Goal: Information Seeking & Learning: Learn about a topic

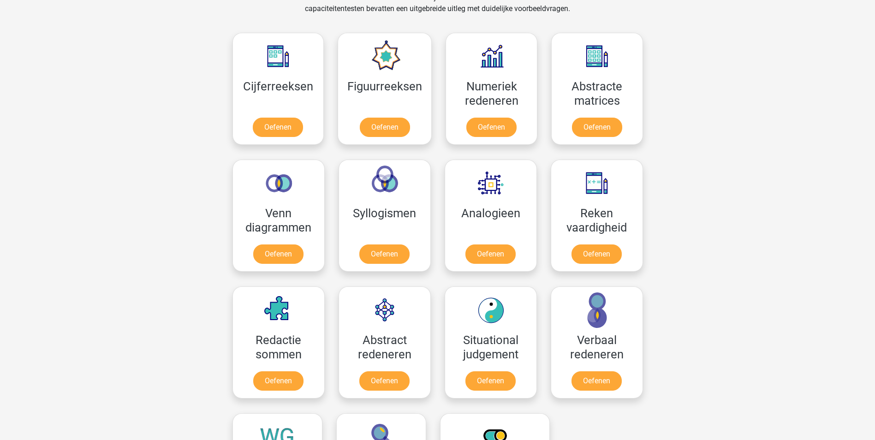
scroll to position [358, 0]
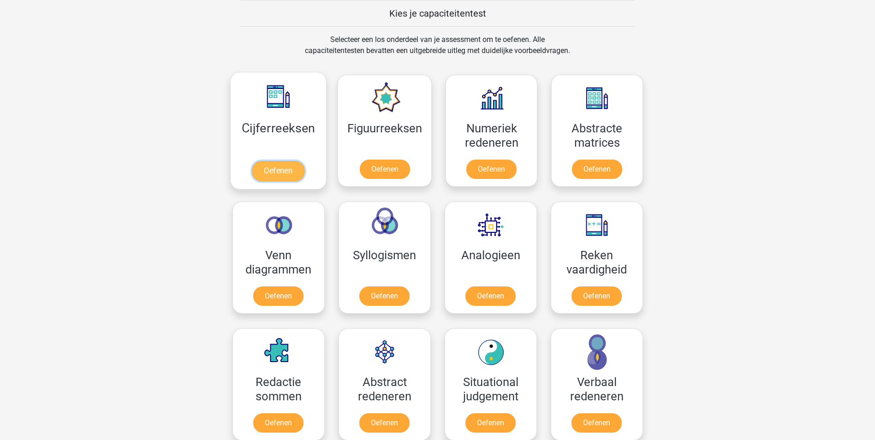
click at [282, 165] on link "Oefenen" at bounding box center [278, 171] width 53 height 20
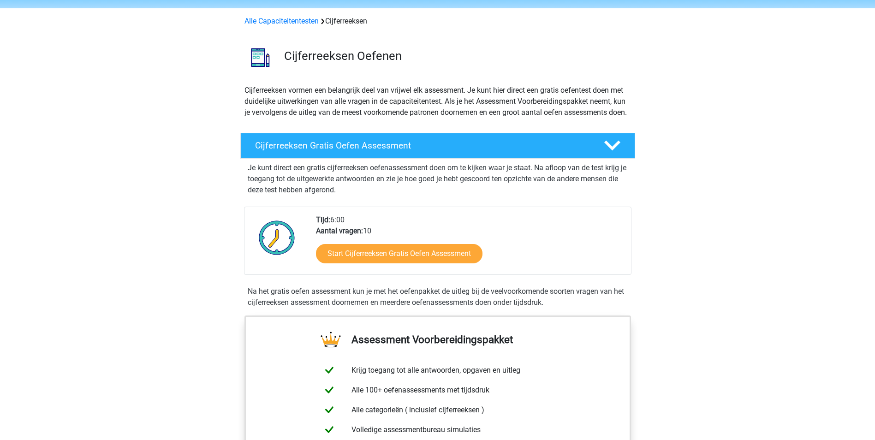
scroll to position [46, 0]
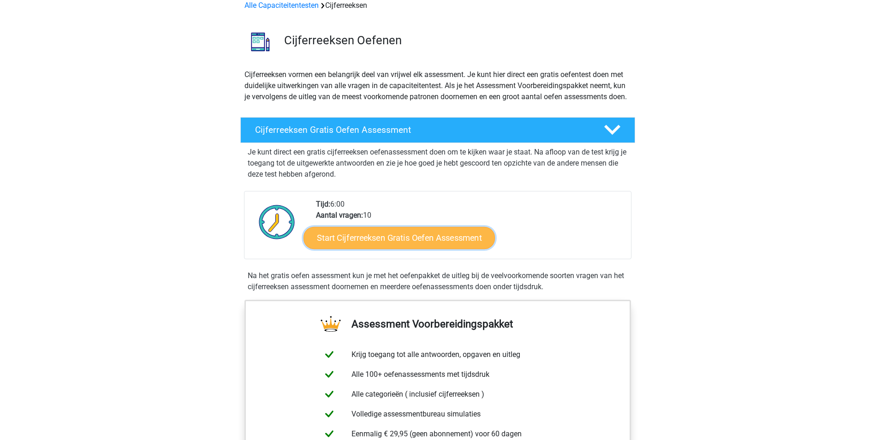
click at [437, 249] on link "Start Cijferreeksen Gratis Oefen Assessment" at bounding box center [400, 238] width 192 height 22
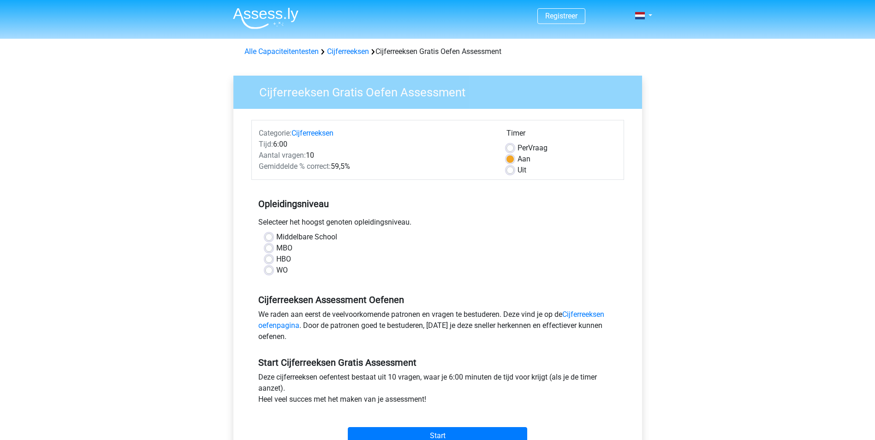
click at [314, 234] on label "Middelbare School" at bounding box center [306, 237] width 61 height 11
click at [273, 234] on input "Middelbare School" at bounding box center [268, 236] width 7 height 9
radio input "true"
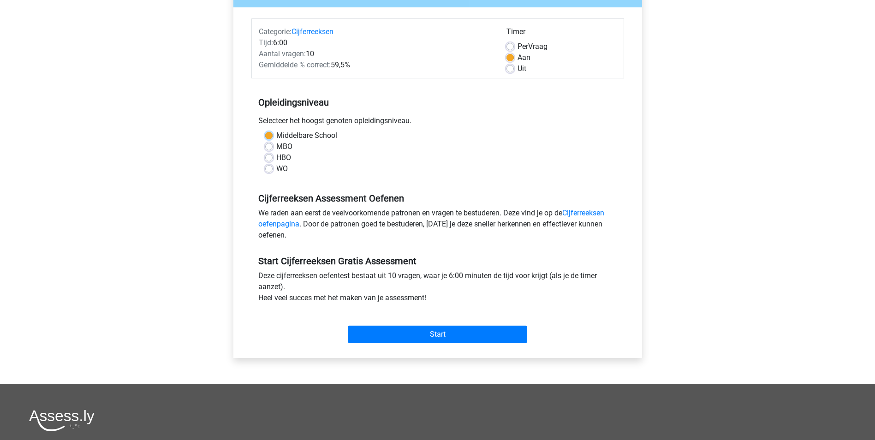
scroll to position [138, 0]
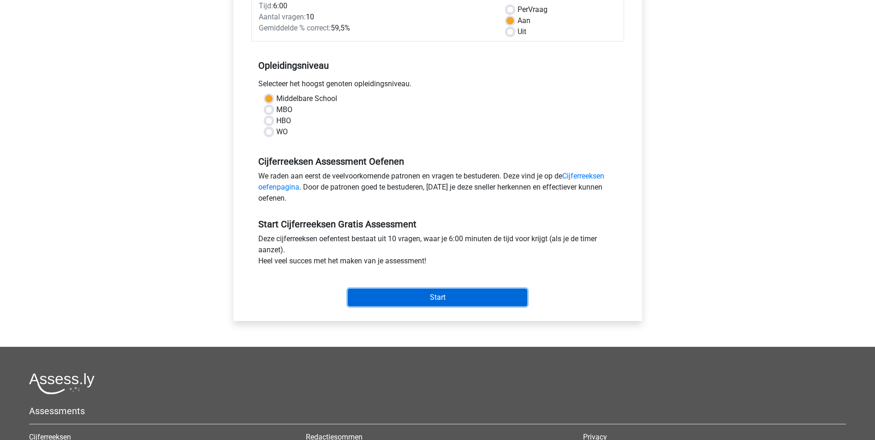
click at [456, 295] on input "Start" at bounding box center [438, 298] width 180 height 18
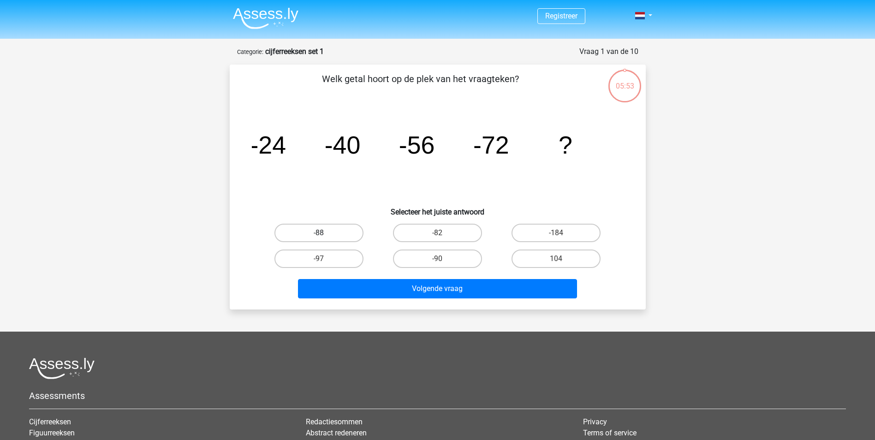
click at [336, 231] on label "-88" at bounding box center [319, 233] width 89 height 18
click at [325, 233] on input "-88" at bounding box center [322, 236] width 6 height 6
radio input "true"
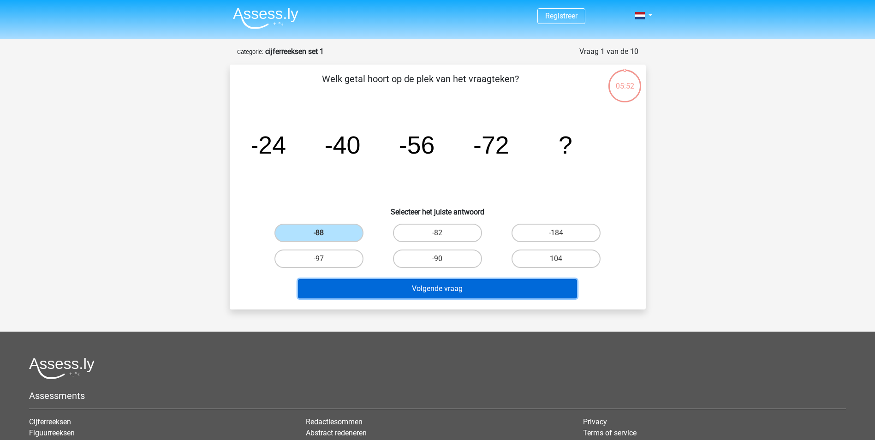
click at [453, 293] on button "Volgende vraag" at bounding box center [437, 288] width 279 height 19
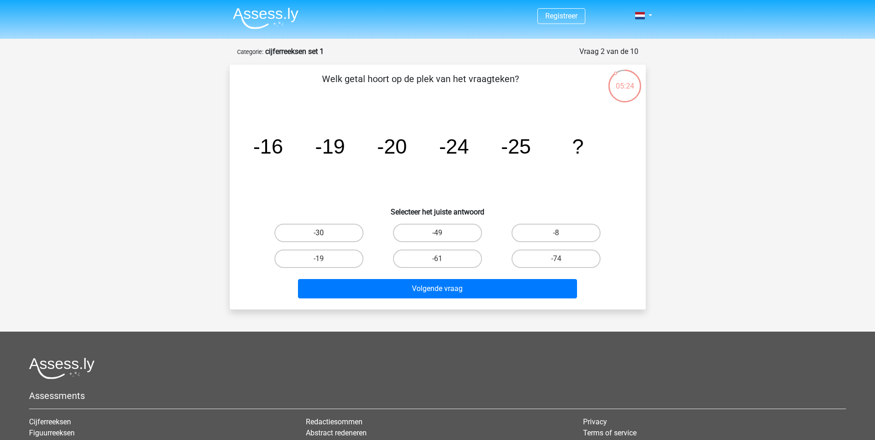
click at [315, 232] on label "-30" at bounding box center [319, 233] width 89 height 18
click at [319, 233] on input "-30" at bounding box center [322, 236] width 6 height 6
radio input "true"
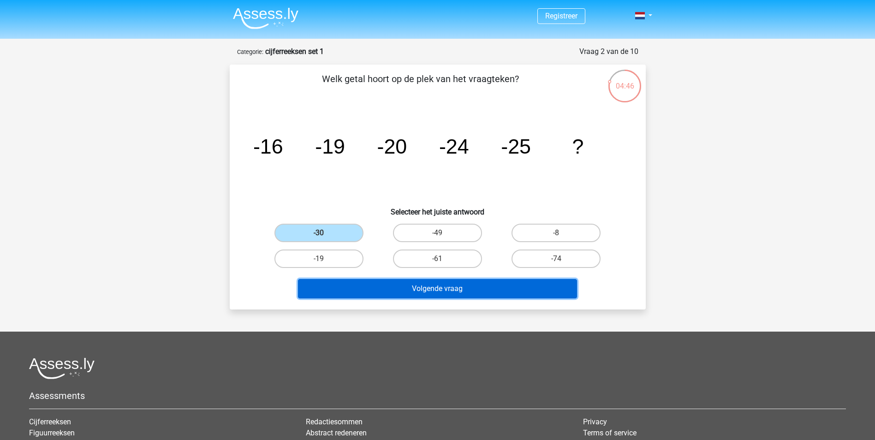
click at [433, 295] on button "Volgende vraag" at bounding box center [437, 288] width 279 height 19
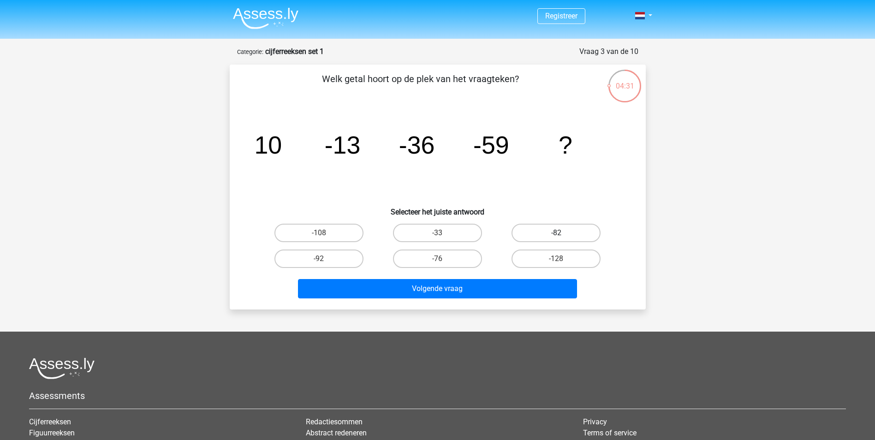
click at [577, 231] on label "-82" at bounding box center [556, 233] width 89 height 18
click at [563, 233] on input "-82" at bounding box center [560, 236] width 6 height 6
radio input "true"
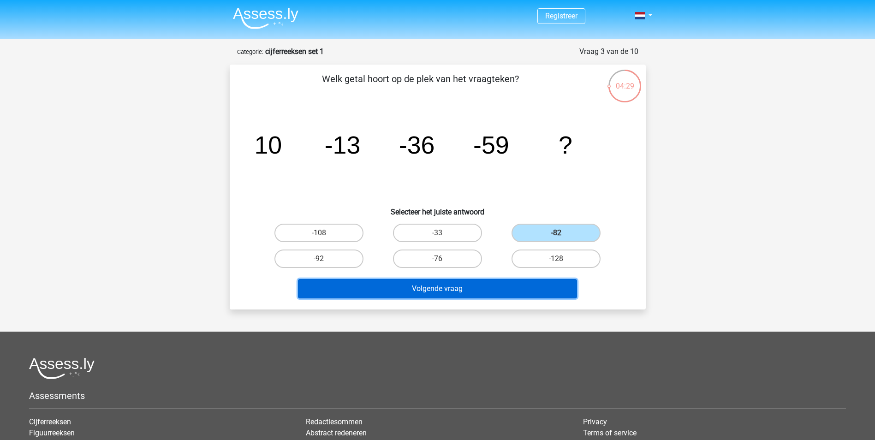
click at [515, 297] on button "Volgende vraag" at bounding box center [437, 288] width 279 height 19
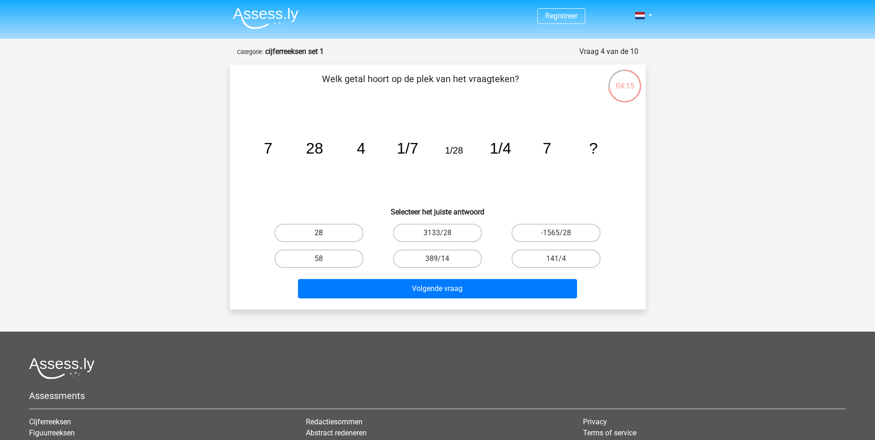
click at [328, 234] on label "28" at bounding box center [319, 233] width 89 height 18
click at [325, 234] on input "28" at bounding box center [322, 236] width 6 height 6
radio input "true"
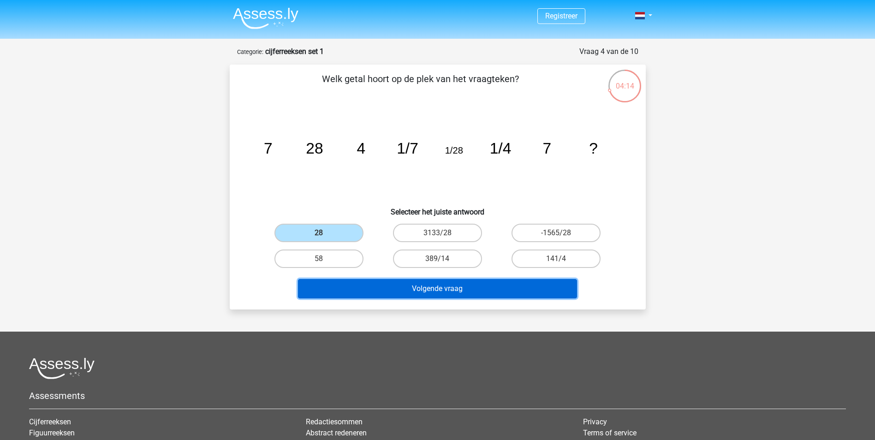
click at [438, 286] on button "Volgende vraag" at bounding box center [437, 288] width 279 height 19
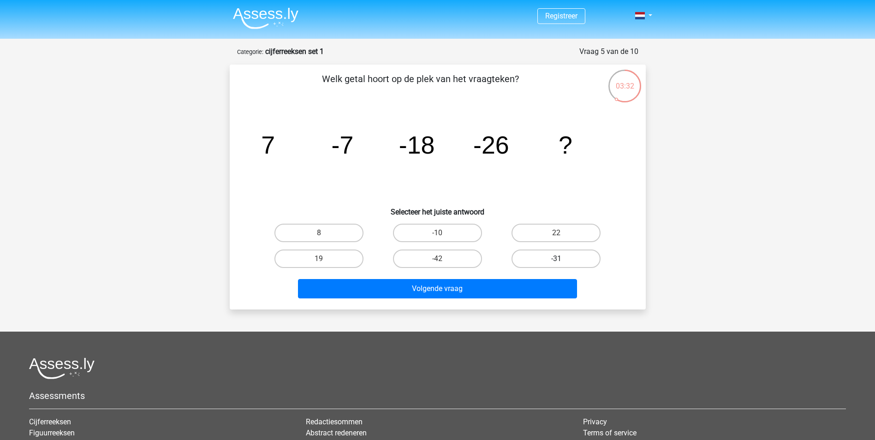
click at [565, 252] on label "-31" at bounding box center [556, 259] width 89 height 18
click at [563, 259] on input "-31" at bounding box center [560, 262] width 6 height 6
radio input "true"
click at [442, 262] on input "-42" at bounding box center [441, 262] width 6 height 6
radio input "true"
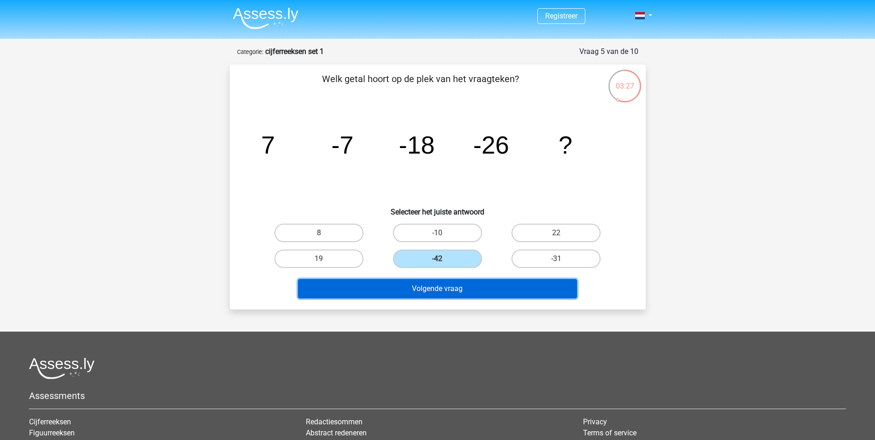
click at [451, 288] on button "Volgende vraag" at bounding box center [437, 288] width 279 height 19
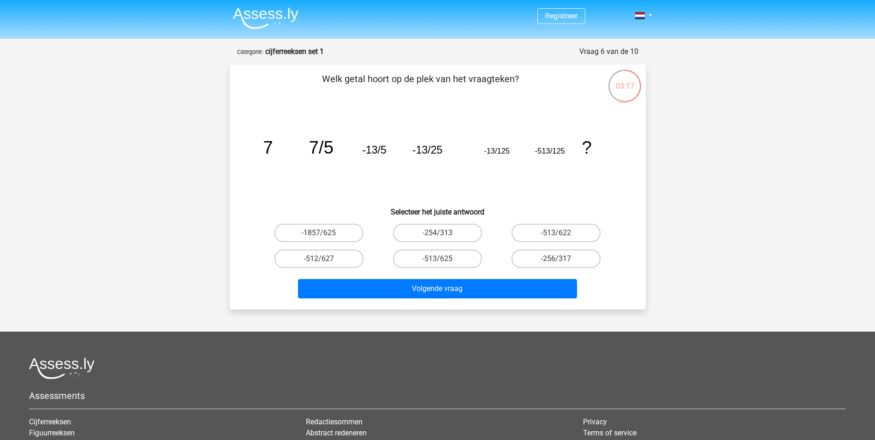
click at [799, 131] on div "Registreer Nederlands English" at bounding box center [437, 287] width 875 height 575
click at [462, 256] on label "-513/625" at bounding box center [437, 259] width 89 height 18
click at [444, 259] on input "-513/625" at bounding box center [441, 262] width 6 height 6
radio input "true"
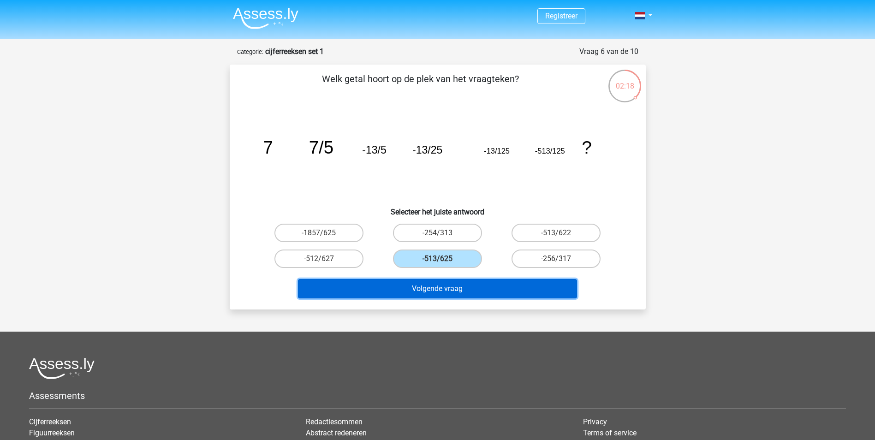
click at [450, 288] on button "Volgende vraag" at bounding box center [437, 288] width 279 height 19
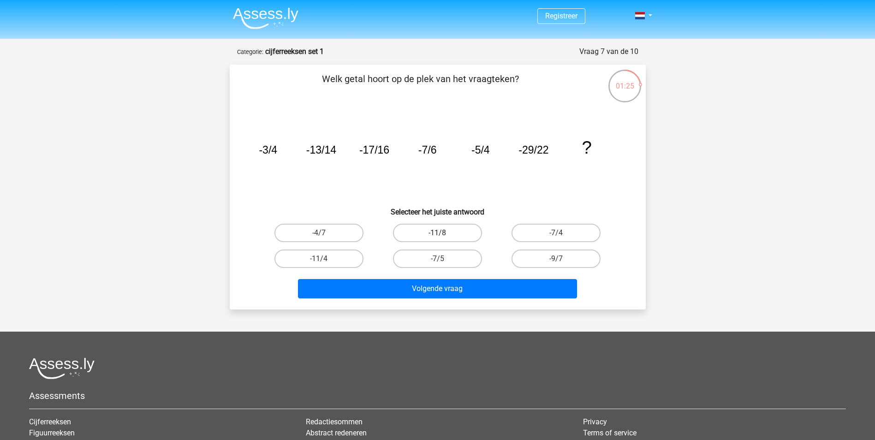
click at [459, 230] on label "-11/8" at bounding box center [437, 233] width 89 height 18
click at [444, 233] on input "-11/8" at bounding box center [441, 236] width 6 height 6
radio input "true"
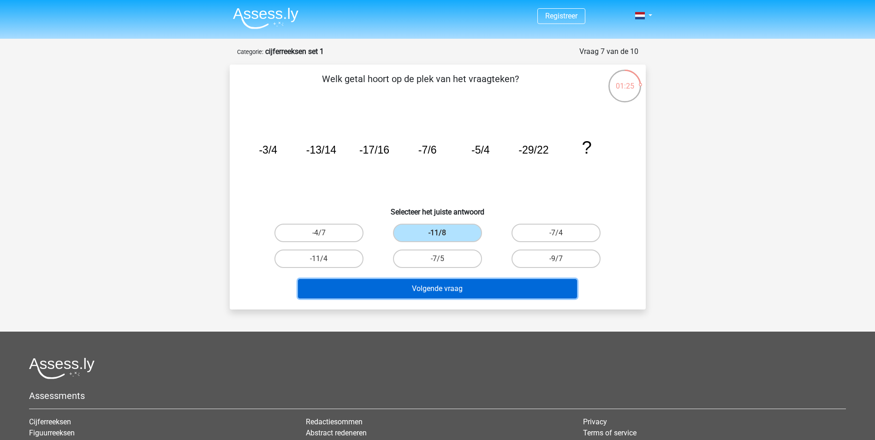
click at [458, 289] on button "Volgende vraag" at bounding box center [437, 288] width 279 height 19
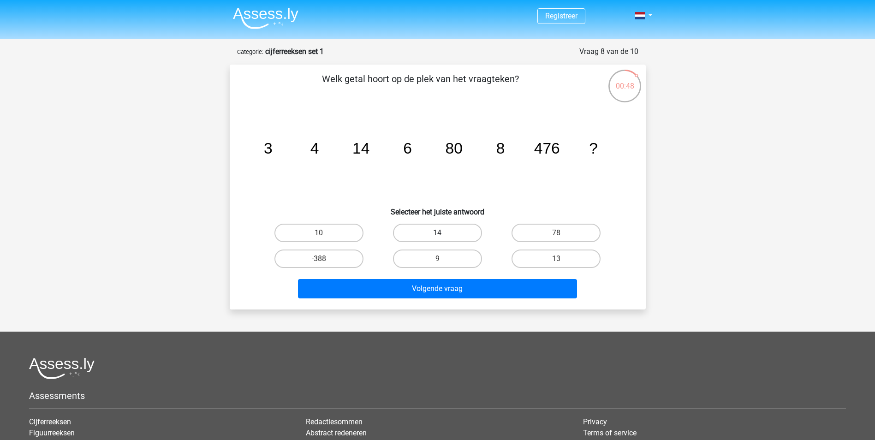
click at [423, 229] on label "14" at bounding box center [437, 233] width 89 height 18
click at [438, 233] on input "14" at bounding box center [441, 236] width 6 height 6
radio input "true"
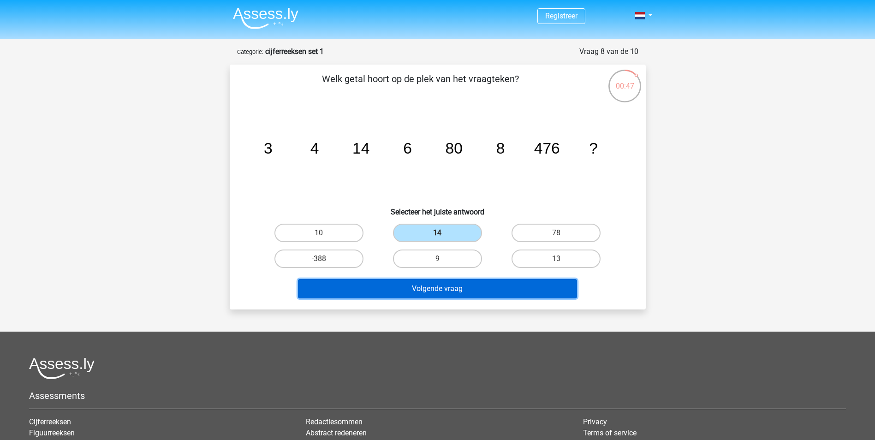
click at [455, 295] on button "Volgende vraag" at bounding box center [437, 288] width 279 height 19
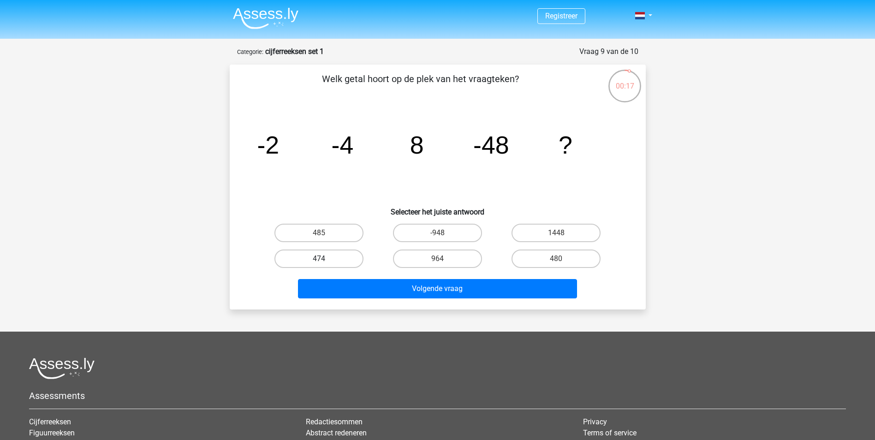
click at [332, 268] on label "474" at bounding box center [319, 259] width 89 height 18
click at [325, 265] on input "474" at bounding box center [322, 262] width 6 height 6
radio input "true"
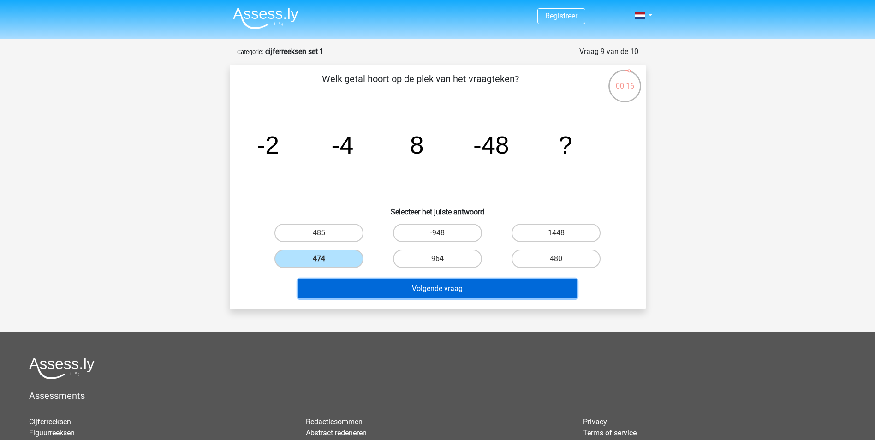
click at [401, 290] on button "Volgende vraag" at bounding box center [437, 288] width 279 height 19
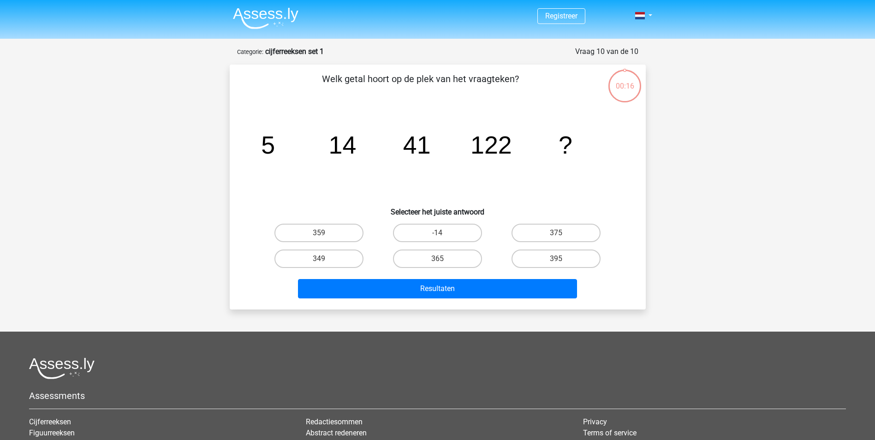
scroll to position [46, 0]
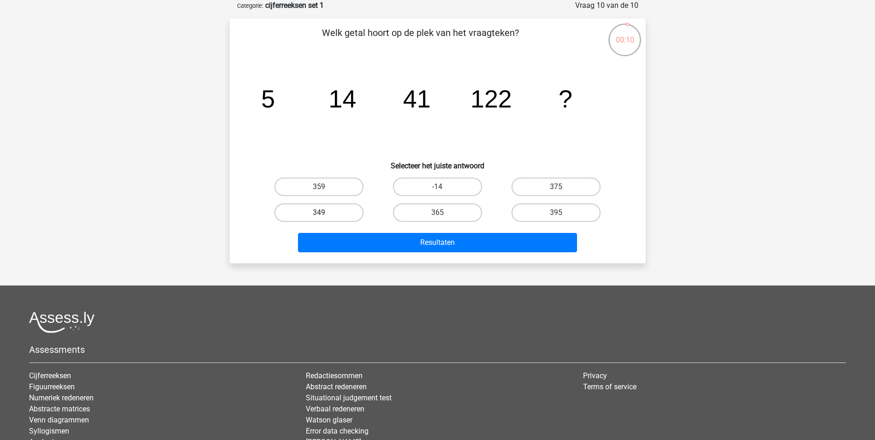
click at [339, 216] on label "349" at bounding box center [319, 213] width 89 height 18
click at [325, 216] on input "349" at bounding box center [322, 216] width 6 height 6
radio input "true"
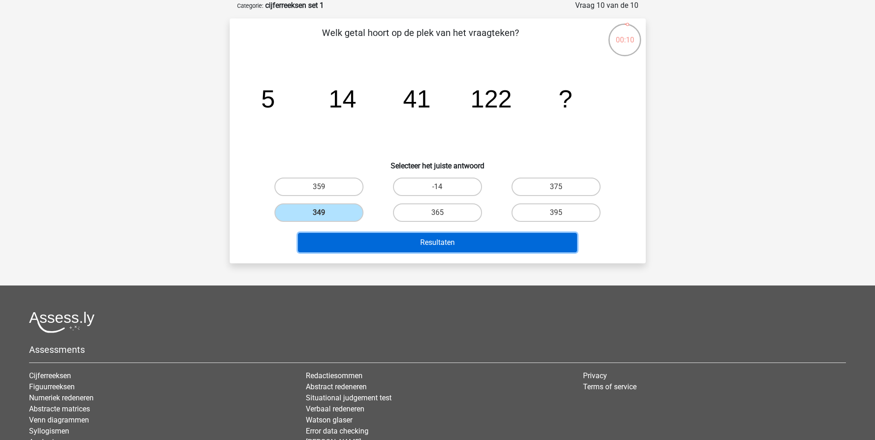
click at [443, 249] on button "Resultaten" at bounding box center [437, 242] width 279 height 19
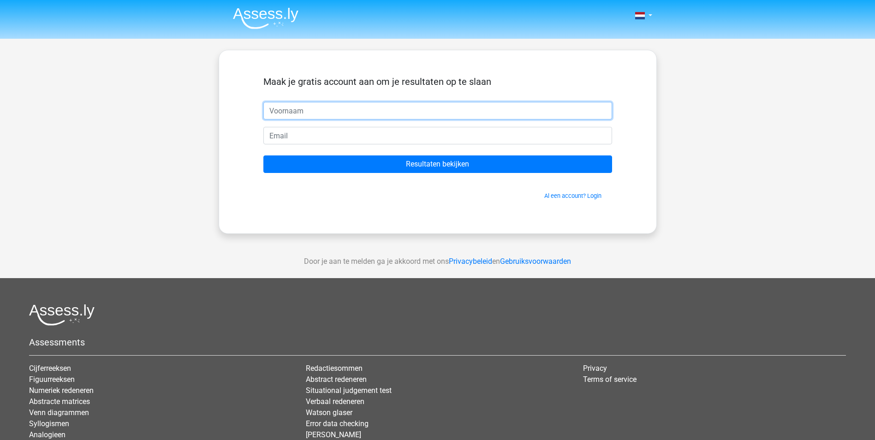
click at [313, 113] on input "text" at bounding box center [438, 111] width 349 height 18
type input "MELODY"
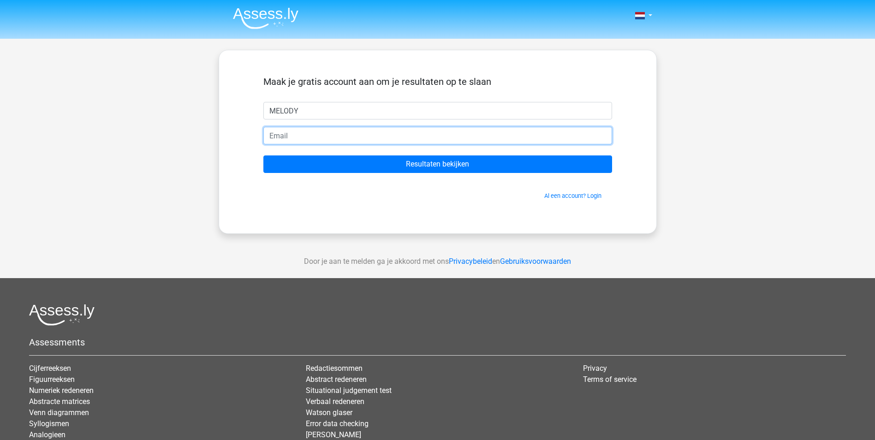
click at [313, 129] on input "email" at bounding box center [438, 136] width 349 height 18
type input "melodyhx@hotmail.com"
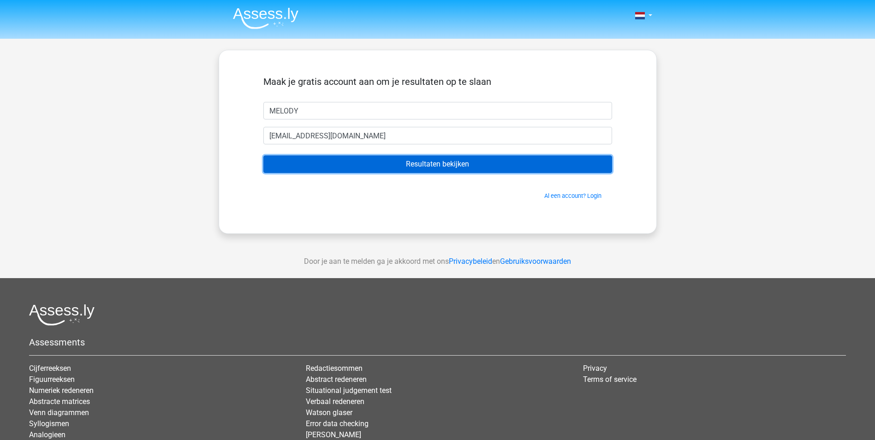
click at [405, 163] on input "Resultaten bekijken" at bounding box center [438, 165] width 349 height 18
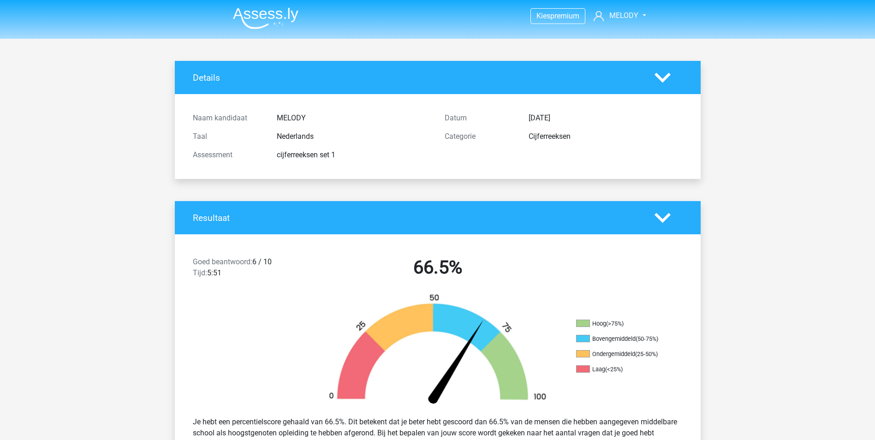
click at [266, 16] on img at bounding box center [266, 18] width 66 height 22
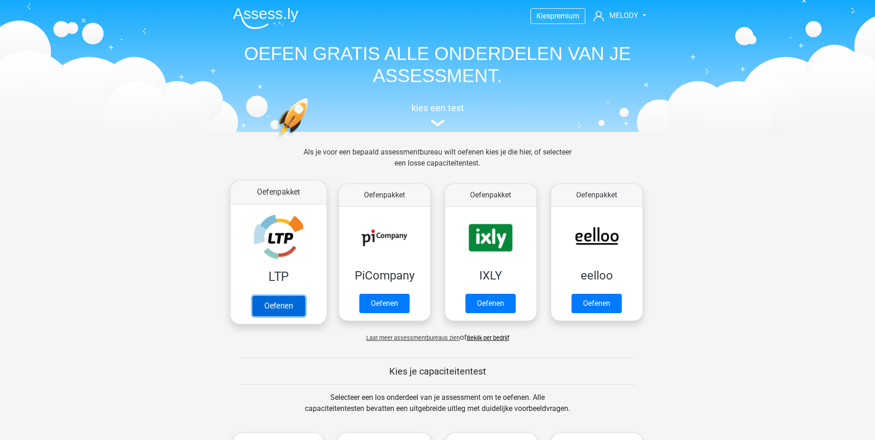
click at [275, 311] on link "Oefenen" at bounding box center [278, 306] width 53 height 20
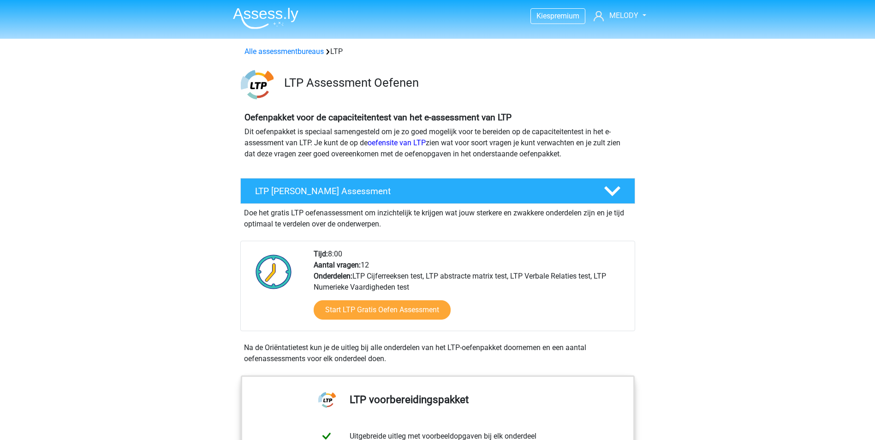
click at [269, 19] on img at bounding box center [266, 18] width 66 height 22
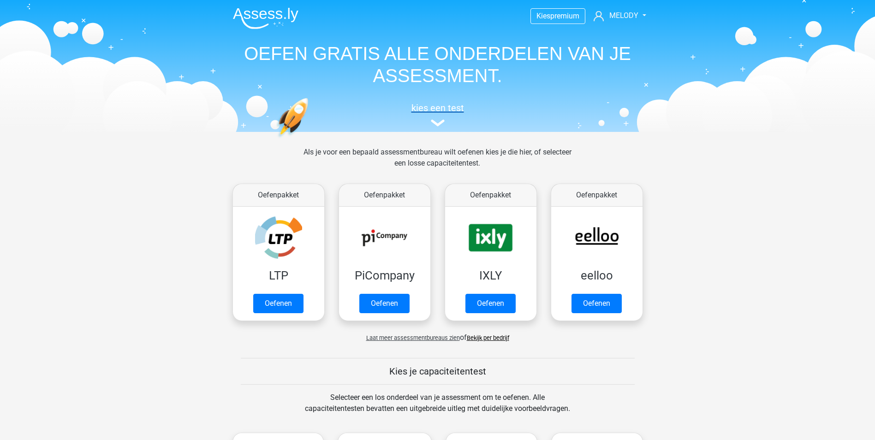
click at [436, 121] on img at bounding box center [438, 123] width 14 height 7
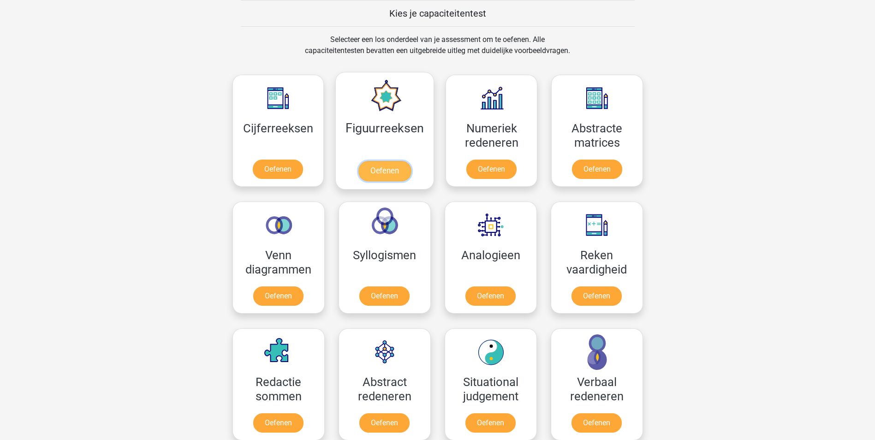
click at [389, 176] on link "Oefenen" at bounding box center [385, 171] width 53 height 20
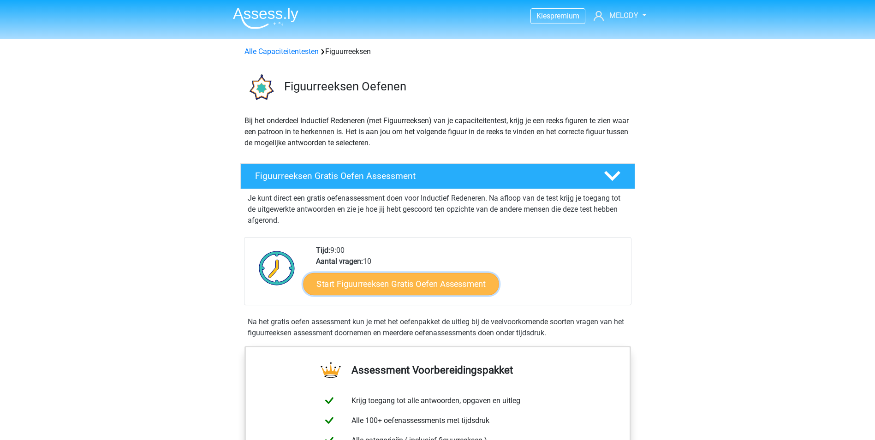
click at [412, 290] on link "Start Figuurreeksen Gratis Oefen Assessment" at bounding box center [401, 284] width 196 height 22
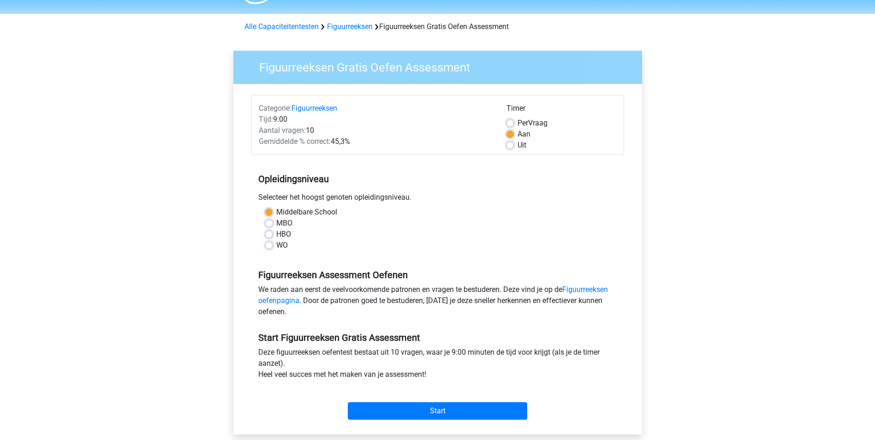
scroll to position [46, 0]
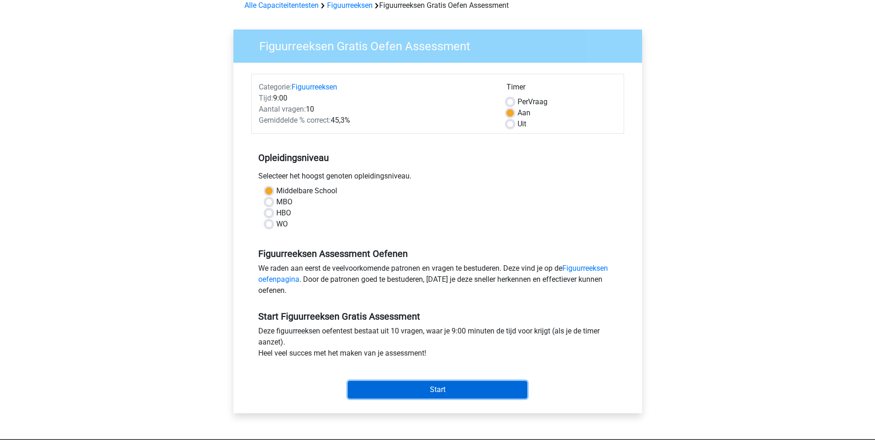
click at [433, 384] on input "Start" at bounding box center [438, 390] width 180 height 18
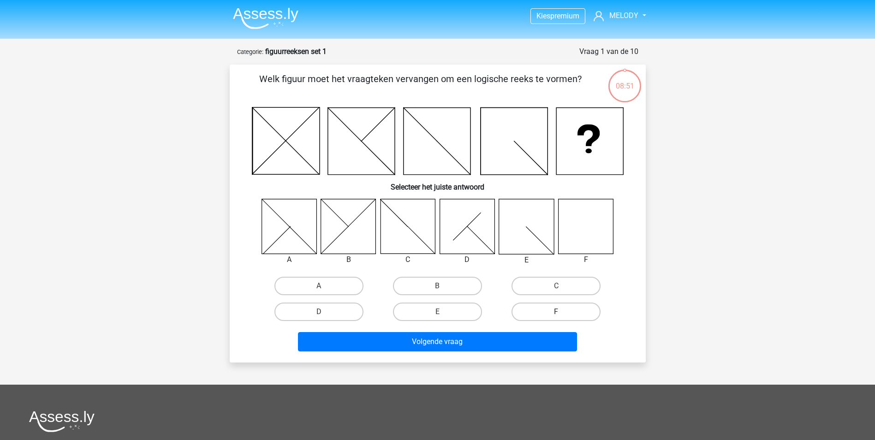
click at [553, 312] on label "F" at bounding box center [556, 312] width 89 height 18
click at [557, 312] on input "F" at bounding box center [560, 315] width 6 height 6
radio input "true"
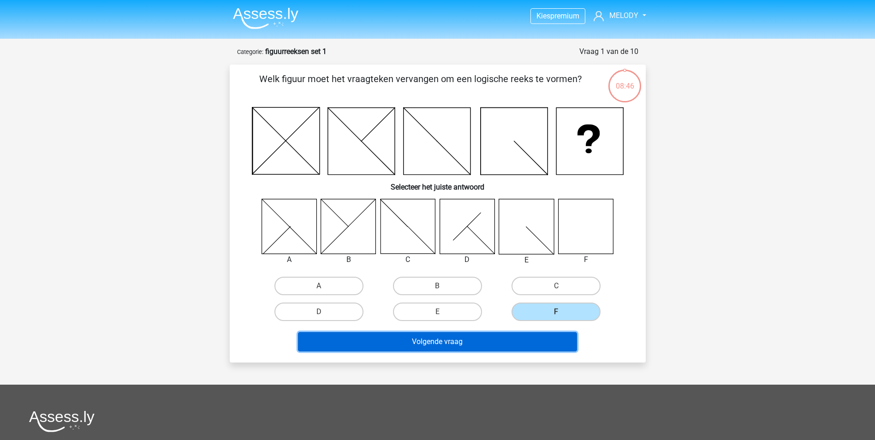
click at [525, 345] on button "Volgende vraag" at bounding box center [437, 341] width 279 height 19
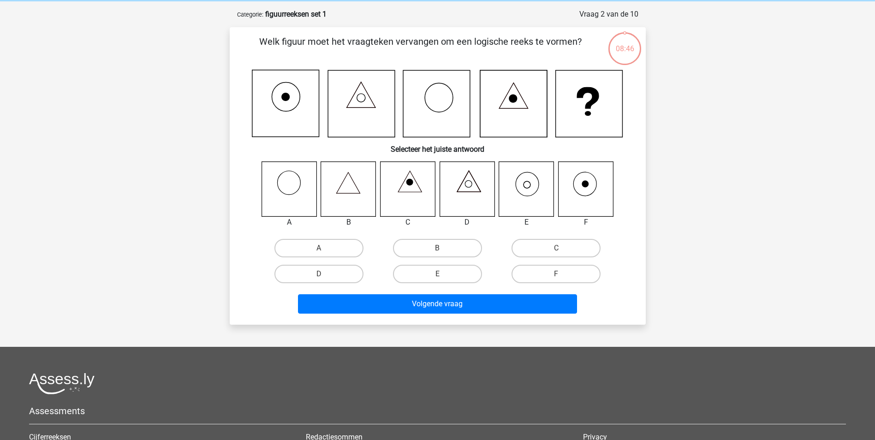
scroll to position [46, 0]
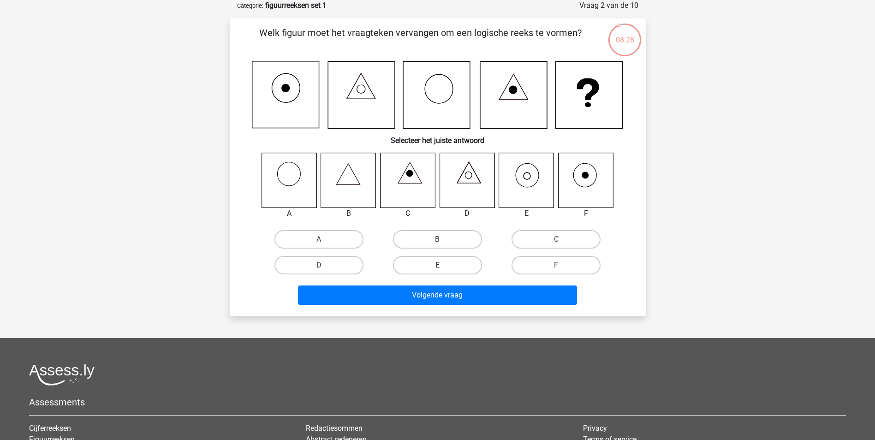
click at [460, 267] on label "E" at bounding box center [437, 265] width 89 height 18
click at [444, 267] on input "E" at bounding box center [441, 268] width 6 height 6
radio input "true"
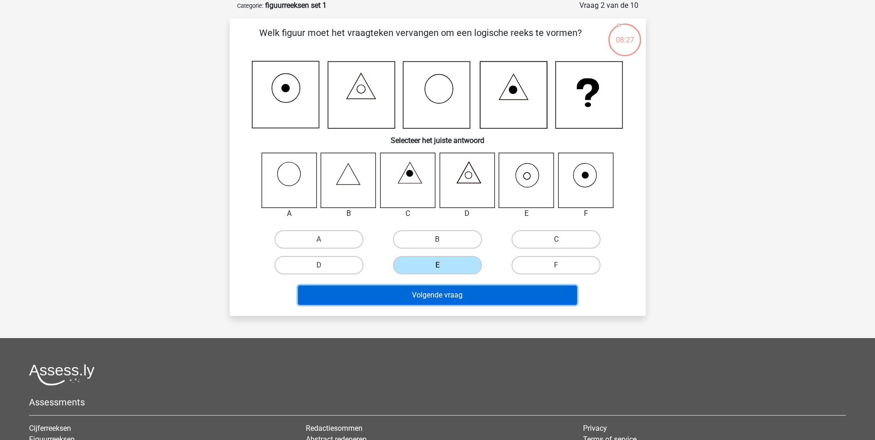
click at [462, 291] on button "Volgende vraag" at bounding box center [437, 295] width 279 height 19
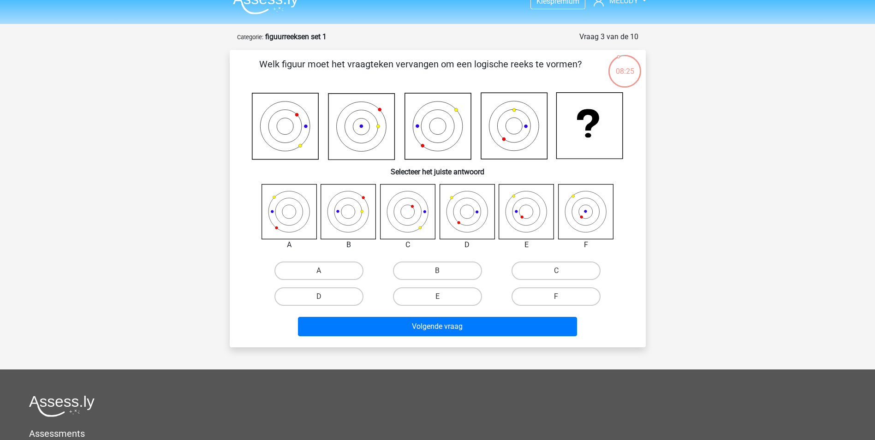
scroll to position [0, 0]
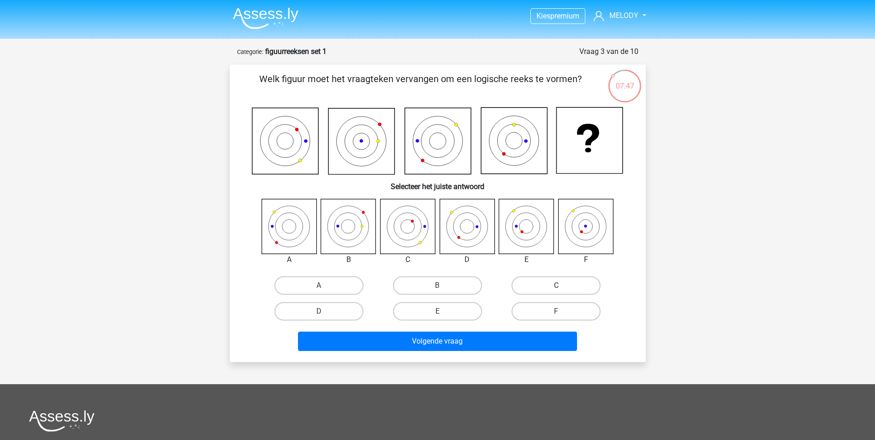
click at [587, 285] on label "C" at bounding box center [556, 285] width 89 height 18
click at [563, 286] on input "C" at bounding box center [560, 289] width 6 height 6
radio input "true"
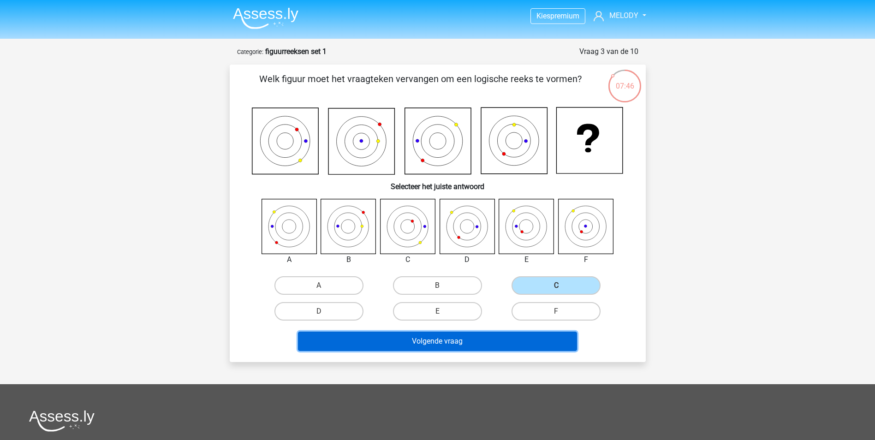
click at [486, 338] on button "Volgende vraag" at bounding box center [437, 341] width 279 height 19
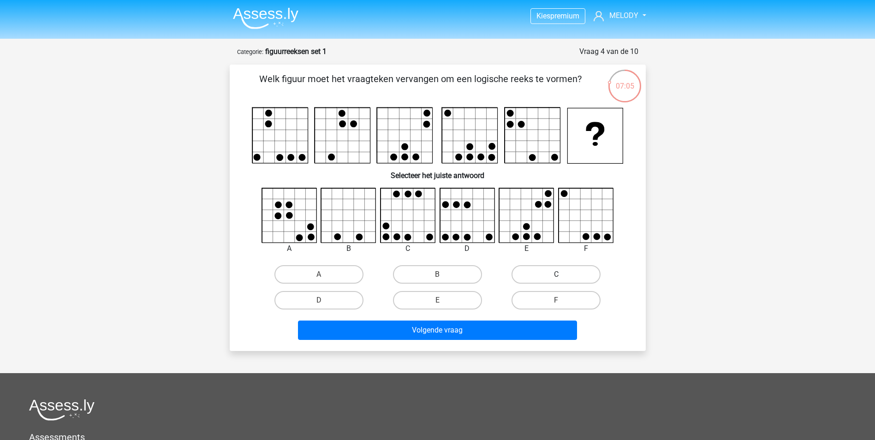
click at [543, 271] on label "C" at bounding box center [556, 274] width 89 height 18
click at [557, 275] on input "C" at bounding box center [560, 278] width 6 height 6
radio input "true"
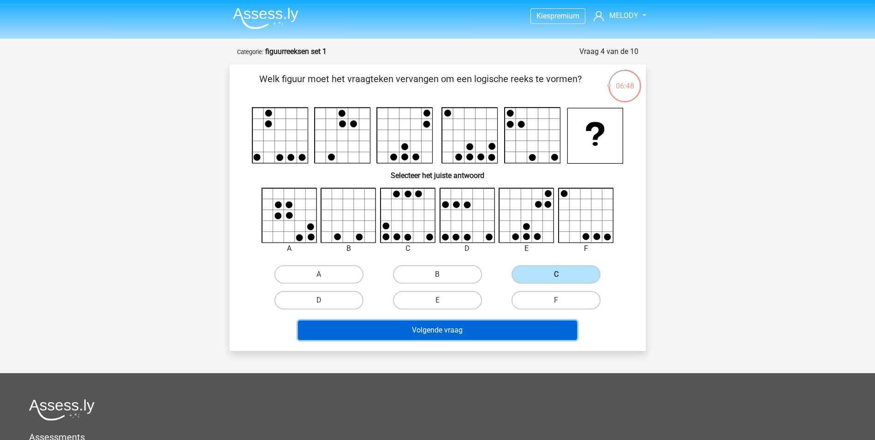
click at [499, 333] on button "Volgende vraag" at bounding box center [437, 330] width 279 height 19
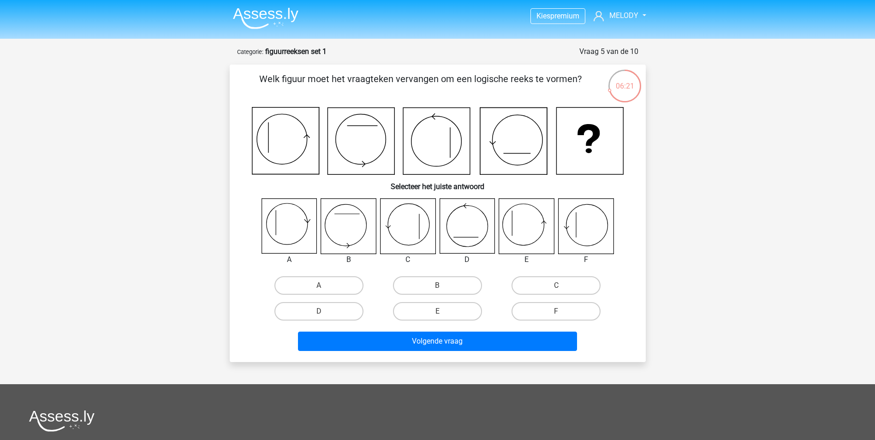
click at [442, 312] on input "E" at bounding box center [441, 315] width 6 height 6
radio input "true"
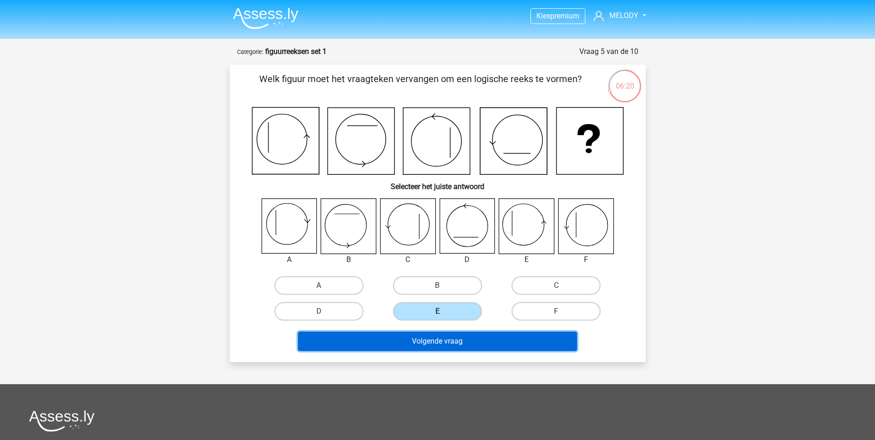
click at [450, 333] on button "Volgende vraag" at bounding box center [437, 341] width 279 height 19
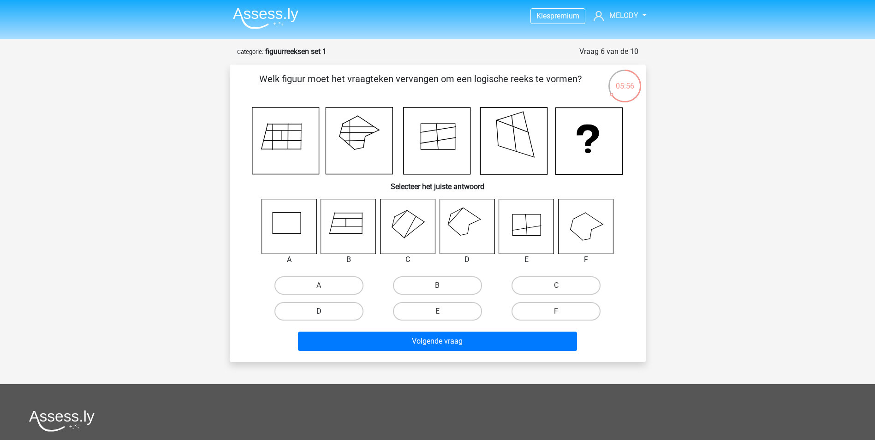
click at [350, 312] on label "D" at bounding box center [319, 311] width 89 height 18
click at [325, 312] on input "D" at bounding box center [322, 315] width 6 height 6
radio input "true"
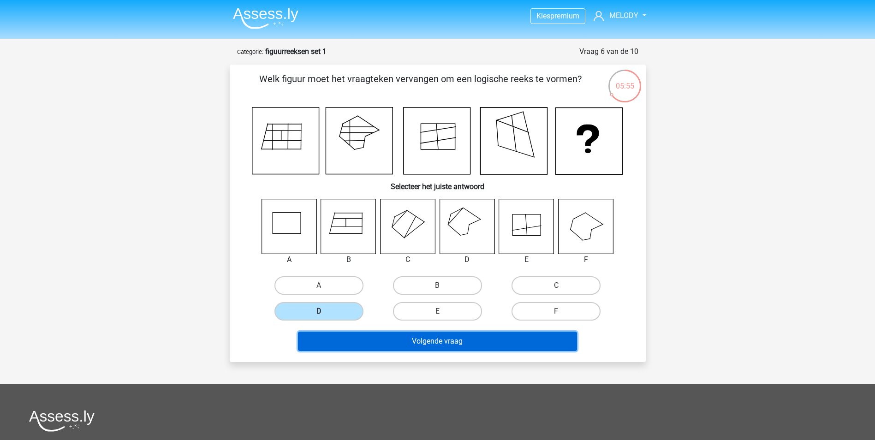
click at [413, 348] on button "Volgende vraag" at bounding box center [437, 341] width 279 height 19
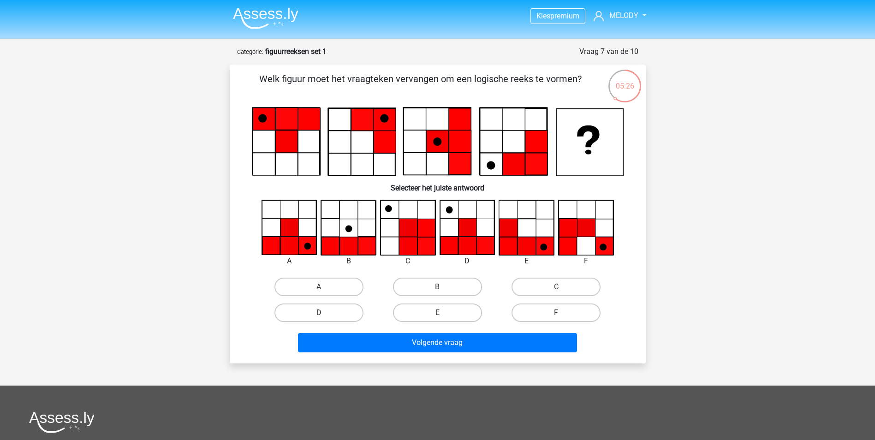
click at [325, 315] on input "D" at bounding box center [322, 316] width 6 height 6
radio input "true"
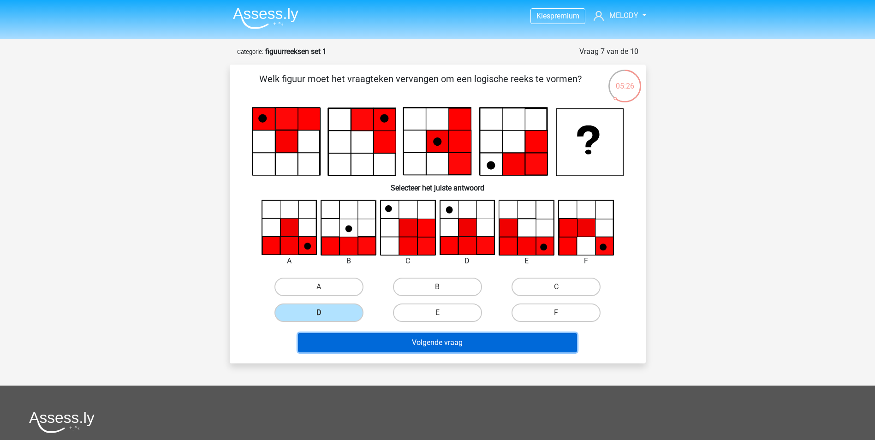
click at [349, 336] on button "Volgende vraag" at bounding box center [437, 342] width 279 height 19
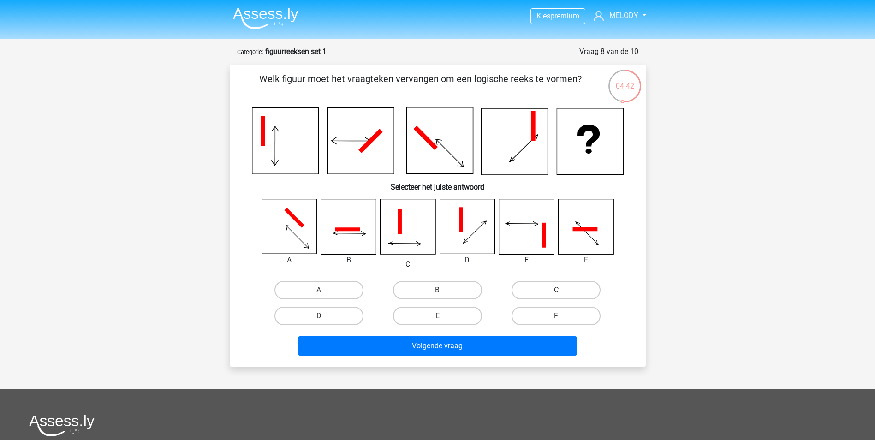
click at [539, 282] on label "C" at bounding box center [556, 290] width 89 height 18
click at [557, 290] on input "C" at bounding box center [560, 293] width 6 height 6
radio input "true"
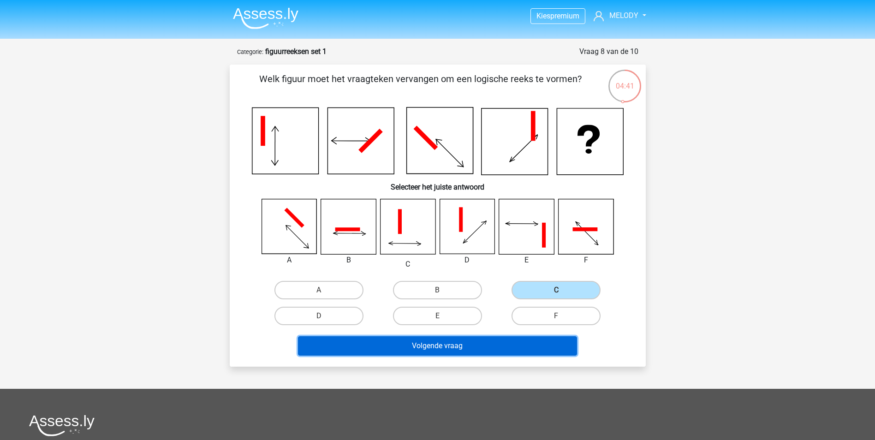
click at [509, 346] on button "Volgende vraag" at bounding box center [437, 345] width 279 height 19
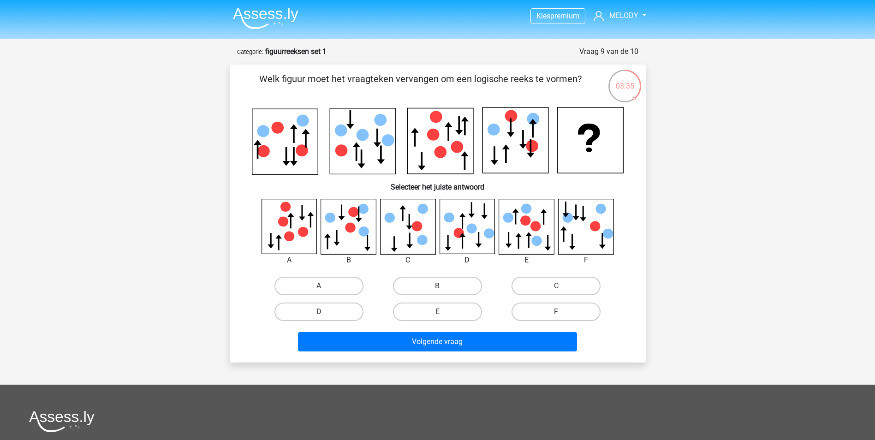
click at [452, 281] on label "B" at bounding box center [437, 286] width 89 height 18
click at [444, 286] on input "B" at bounding box center [441, 289] width 6 height 6
radio input "true"
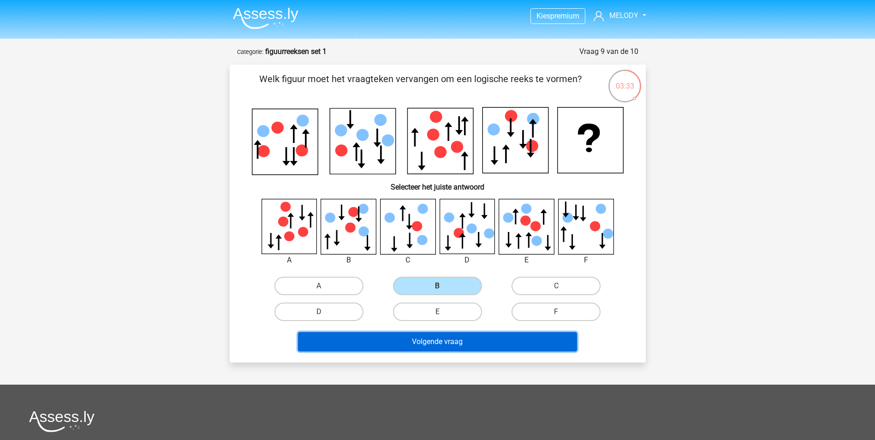
click at [476, 344] on button "Volgende vraag" at bounding box center [437, 341] width 279 height 19
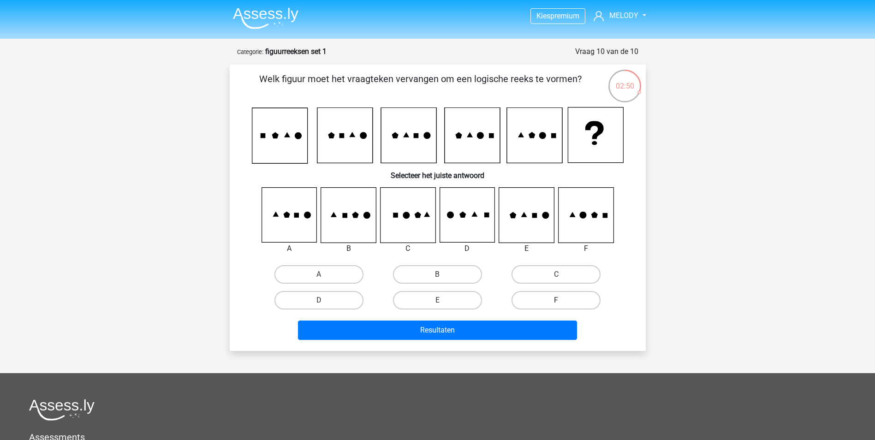
click at [565, 301] on label "F" at bounding box center [556, 300] width 89 height 18
click at [563, 301] on input "F" at bounding box center [560, 303] width 6 height 6
radio input "true"
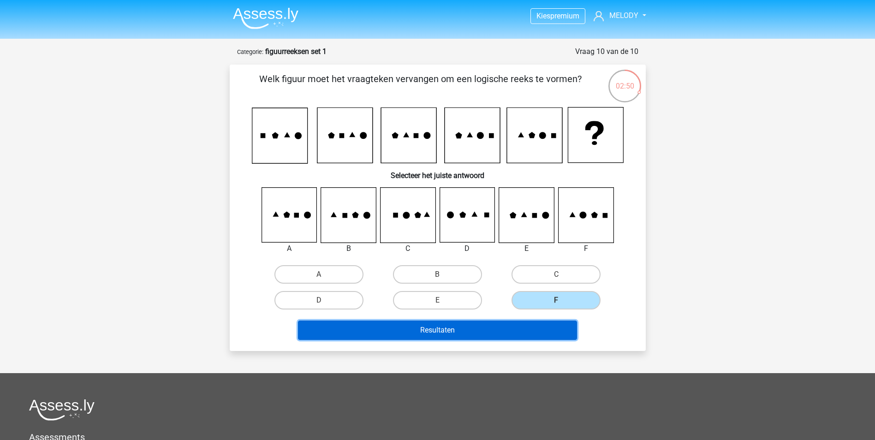
click at [539, 330] on button "Resultaten" at bounding box center [437, 330] width 279 height 19
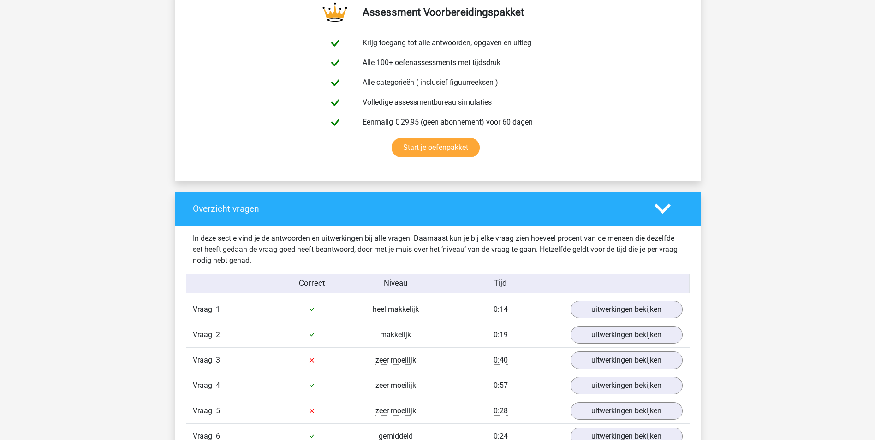
scroll to position [646, 0]
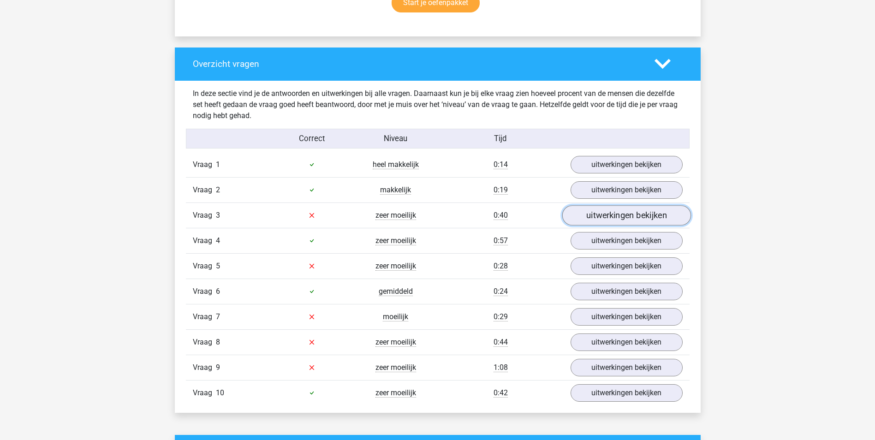
click at [640, 215] on link "uitwerkingen bekijken" at bounding box center [626, 215] width 129 height 20
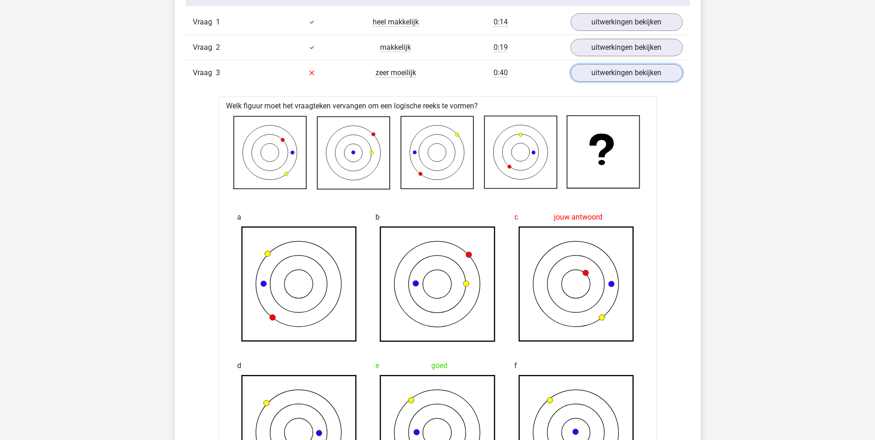
scroll to position [692, 0]
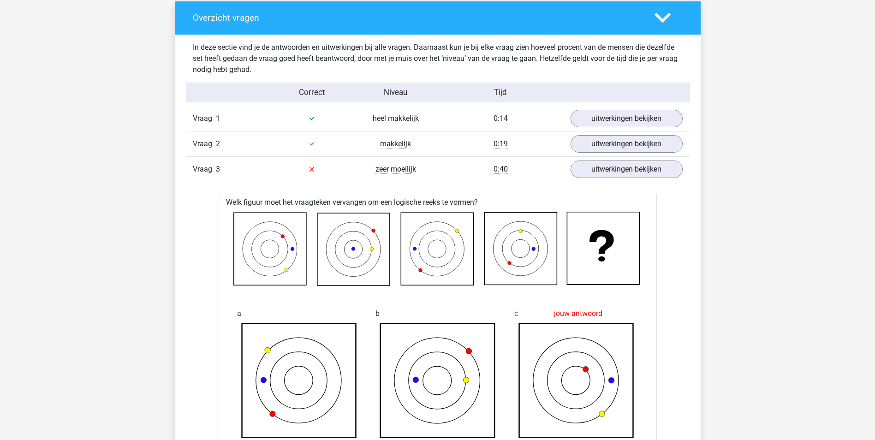
click at [671, 25] on div at bounding box center [669, 18] width 42 height 16
click at [668, 16] on polygon at bounding box center [663, 18] width 16 height 10
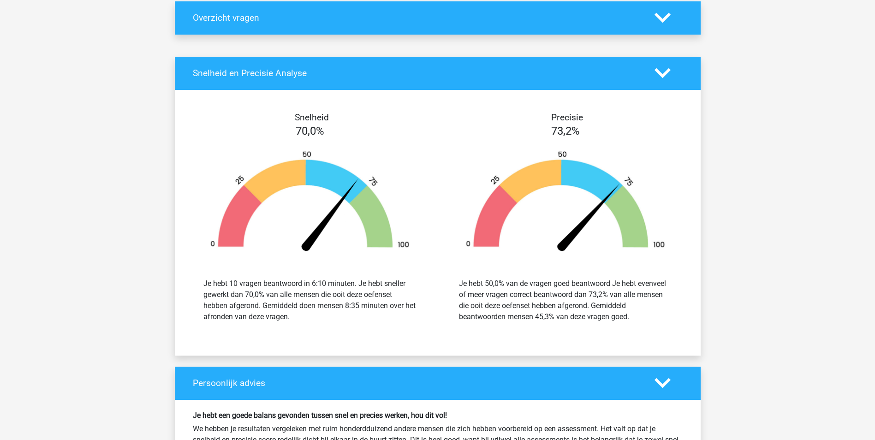
click at [668, 16] on polygon at bounding box center [663, 18] width 16 height 10
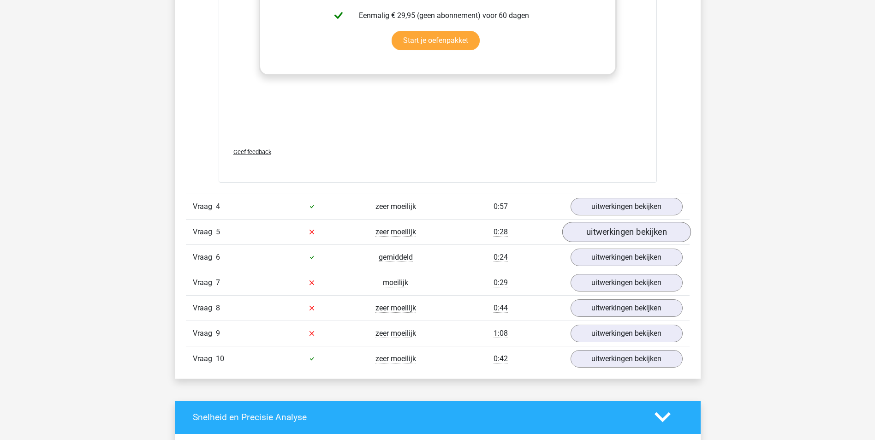
scroll to position [1523, 0]
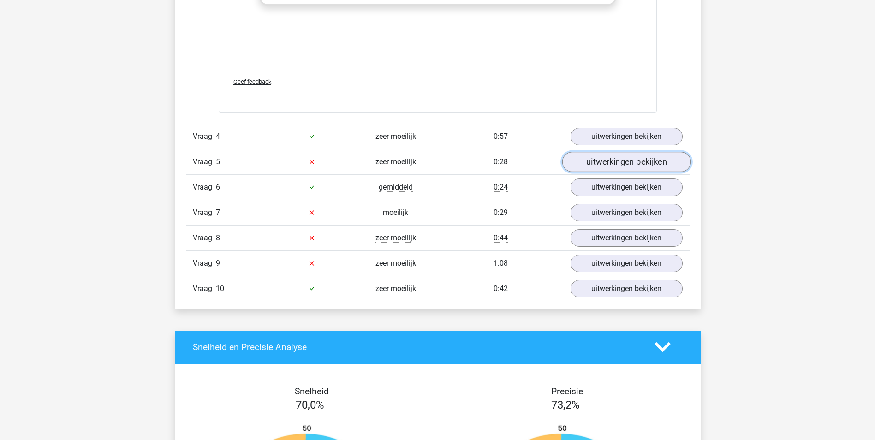
click at [612, 163] on link "uitwerkingen bekijken" at bounding box center [626, 162] width 129 height 20
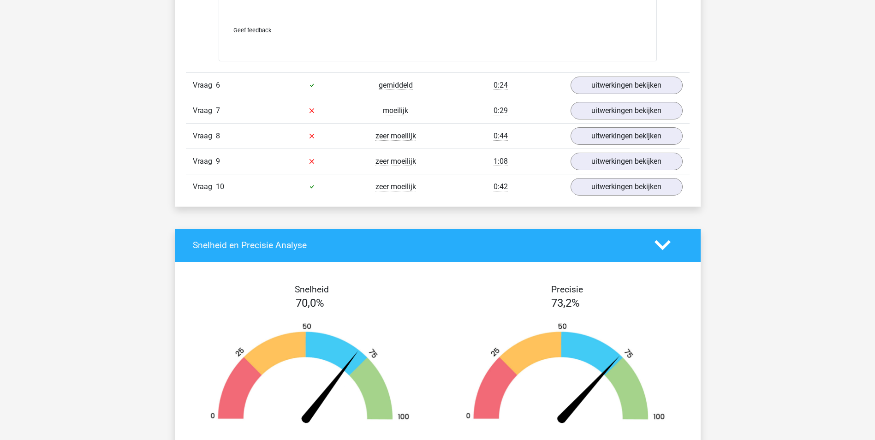
scroll to position [2400, 0]
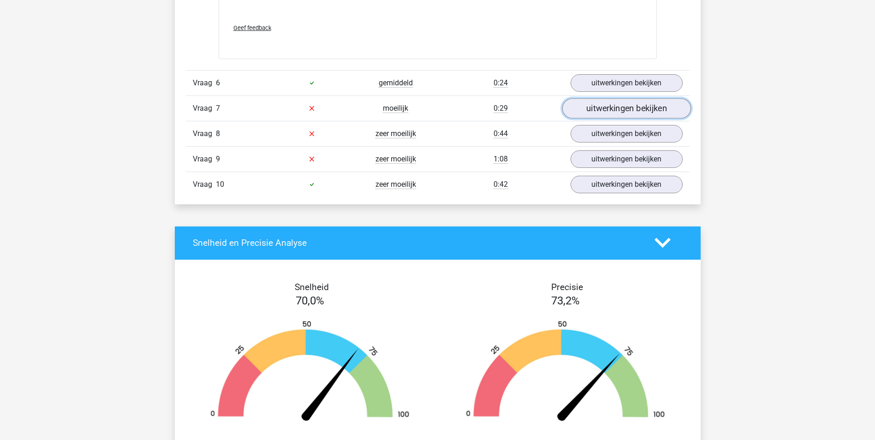
click at [626, 105] on link "uitwerkingen bekijken" at bounding box center [626, 108] width 129 height 20
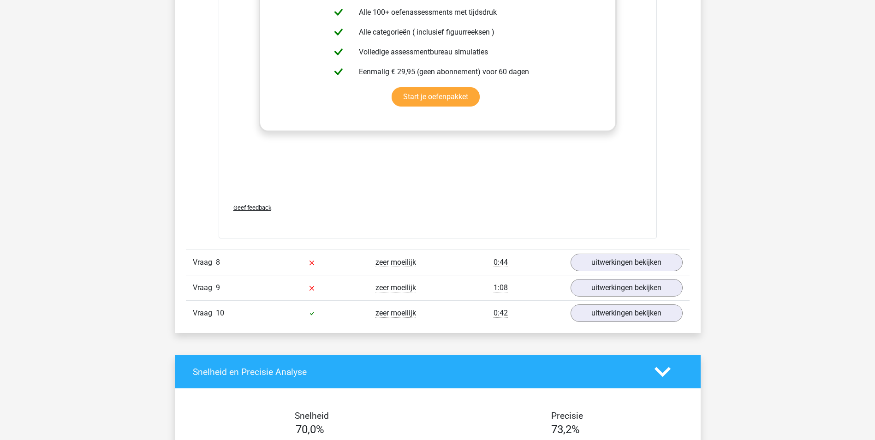
scroll to position [3184, 0]
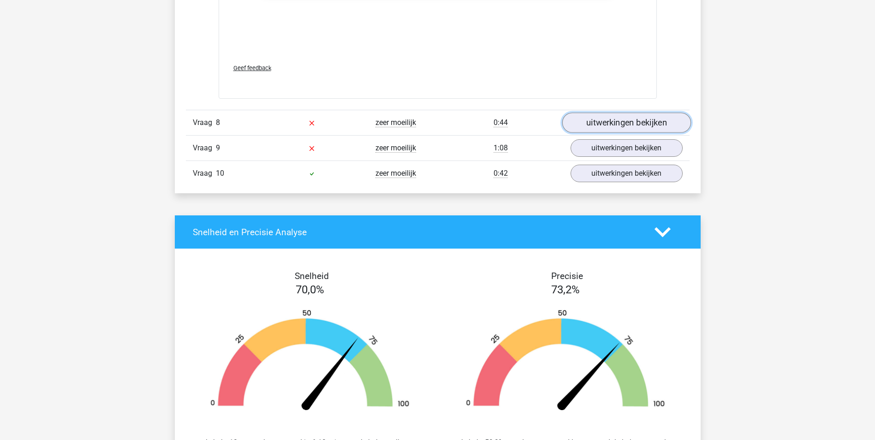
click at [604, 126] on link "uitwerkingen bekijken" at bounding box center [626, 123] width 129 height 20
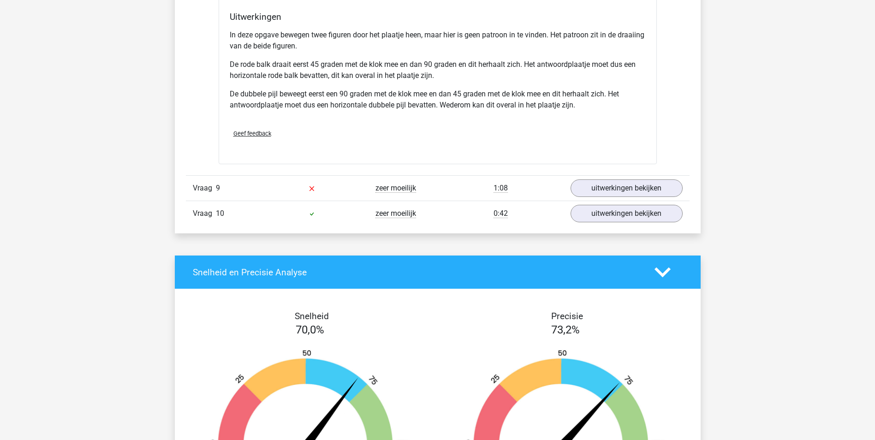
scroll to position [3830, 0]
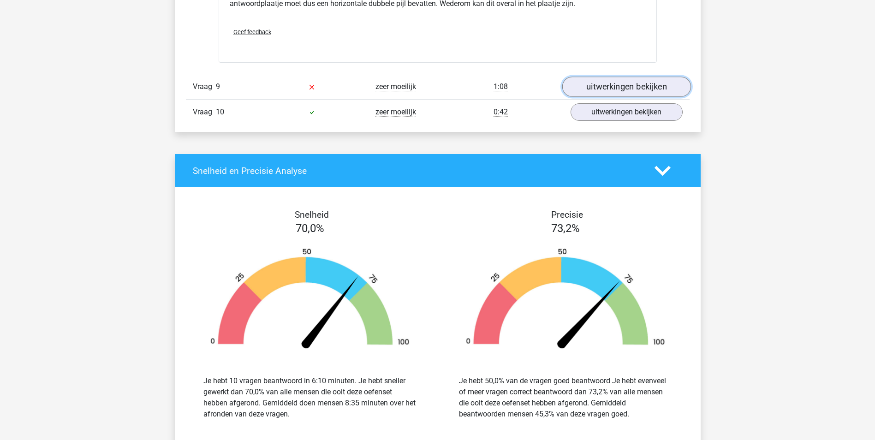
click at [624, 90] on link "uitwerkingen bekijken" at bounding box center [626, 87] width 129 height 20
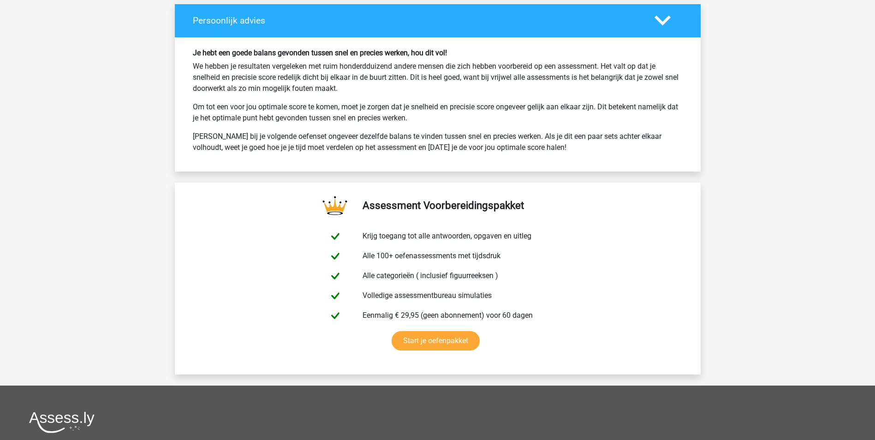
scroll to position [5169, 0]
